Goal: Browse casually: Explore the website without a specific task or goal

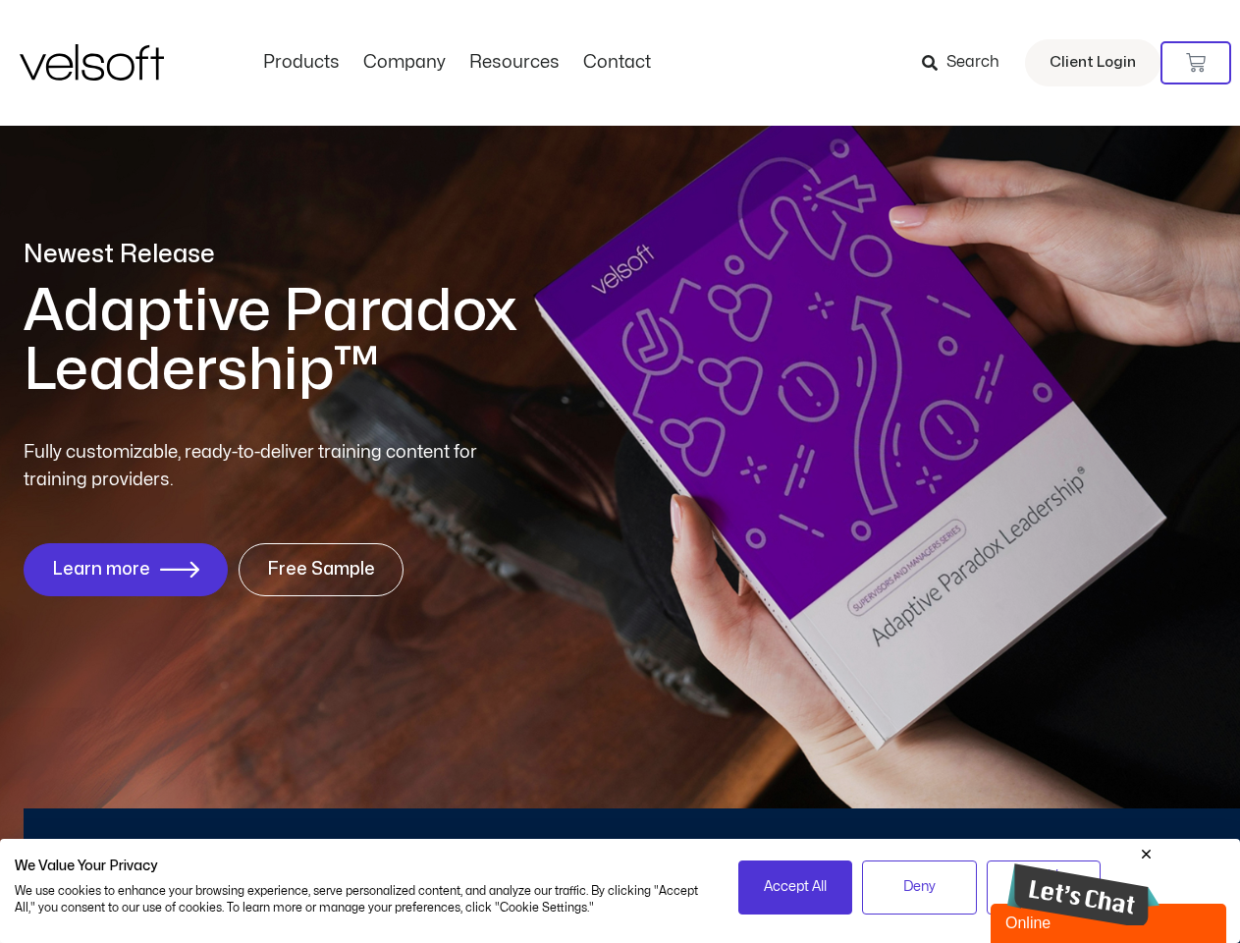
click at [620, 471] on div "Fully customizable, ready-to-deliver training content for training providers. L…" at bounding box center [620, 517] width 1193 height 157
click at [1196, 63] on icon at bounding box center [1196, 63] width 20 height 20
click at [795, 887] on span "Accept All" at bounding box center [795, 887] width 63 height 22
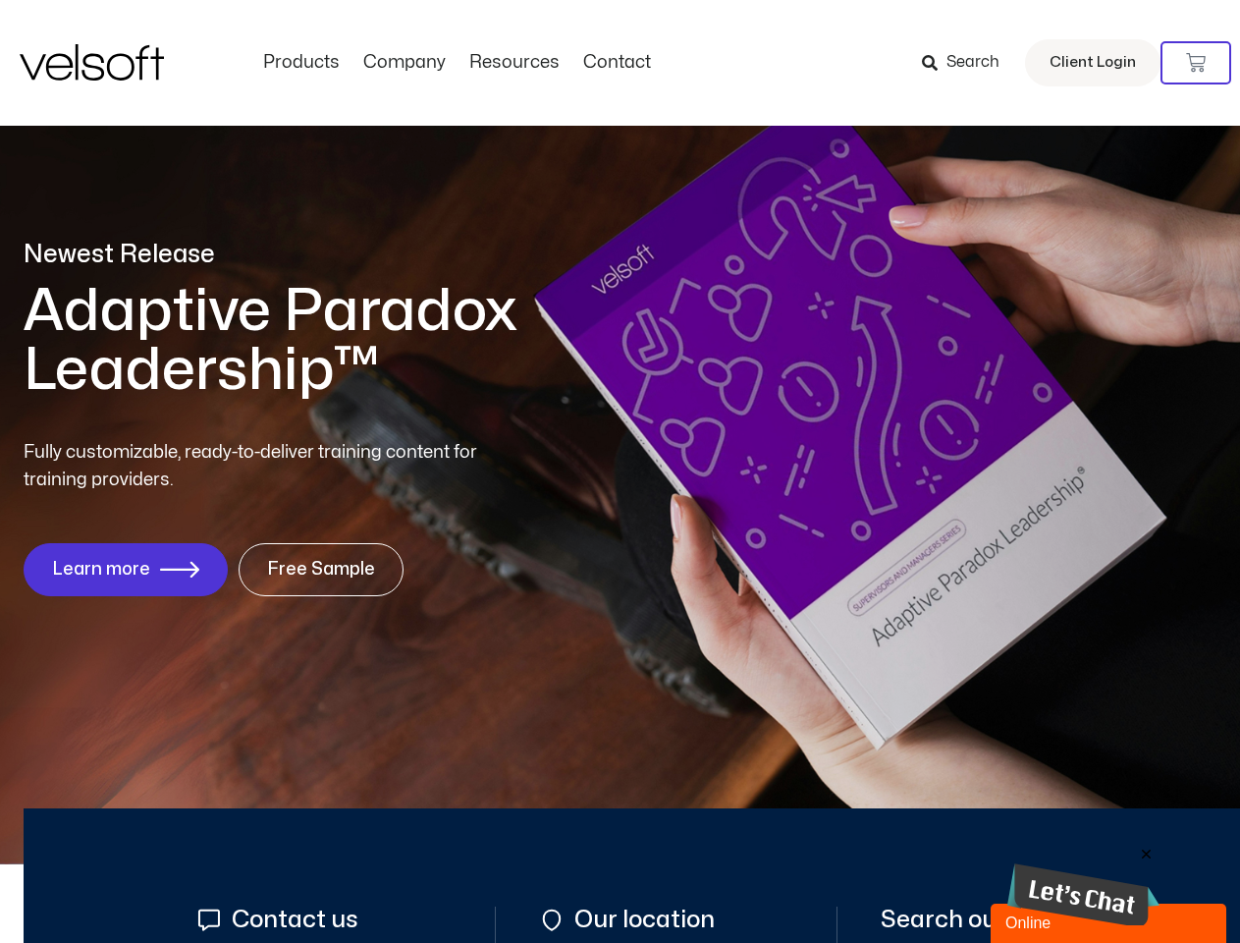
click at [1083, 885] on img at bounding box center [1084, 895] width 152 height 64
click at [1147, 854] on div "Minimize Back Powered by [DOMAIN_NAME] Rate this chat Upload File Insert emoji …" at bounding box center [1059, 706] width 344 height 471
